Goal: Find contact information: Find contact information

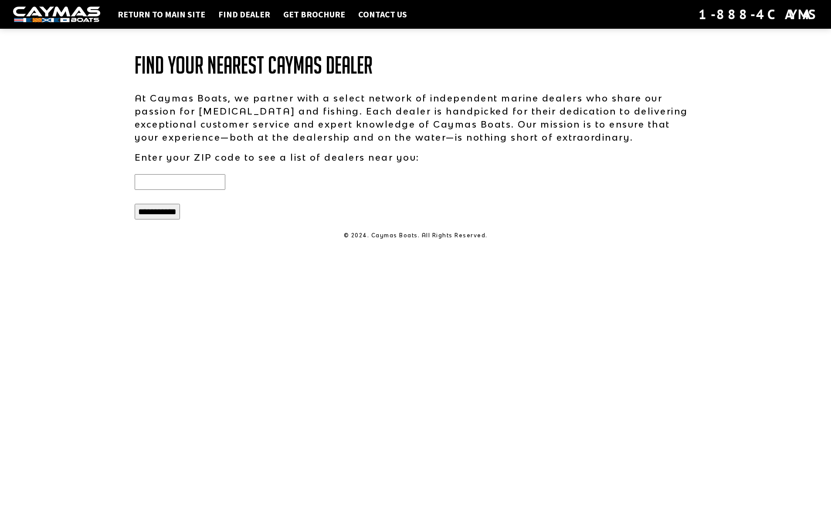
click at [177, 180] on input "text" at bounding box center [180, 182] width 91 height 16
type input "*****"
click at [159, 217] on input "**********" at bounding box center [157, 212] width 45 height 16
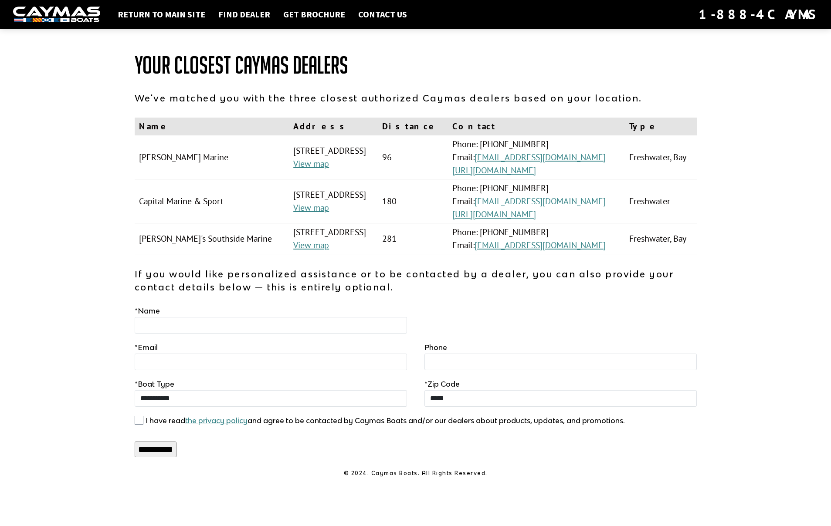
click at [536, 202] on link "sales@capitalmarinesd.com" at bounding box center [540, 201] width 131 height 11
